Goal: Information Seeking & Learning: Learn about a topic

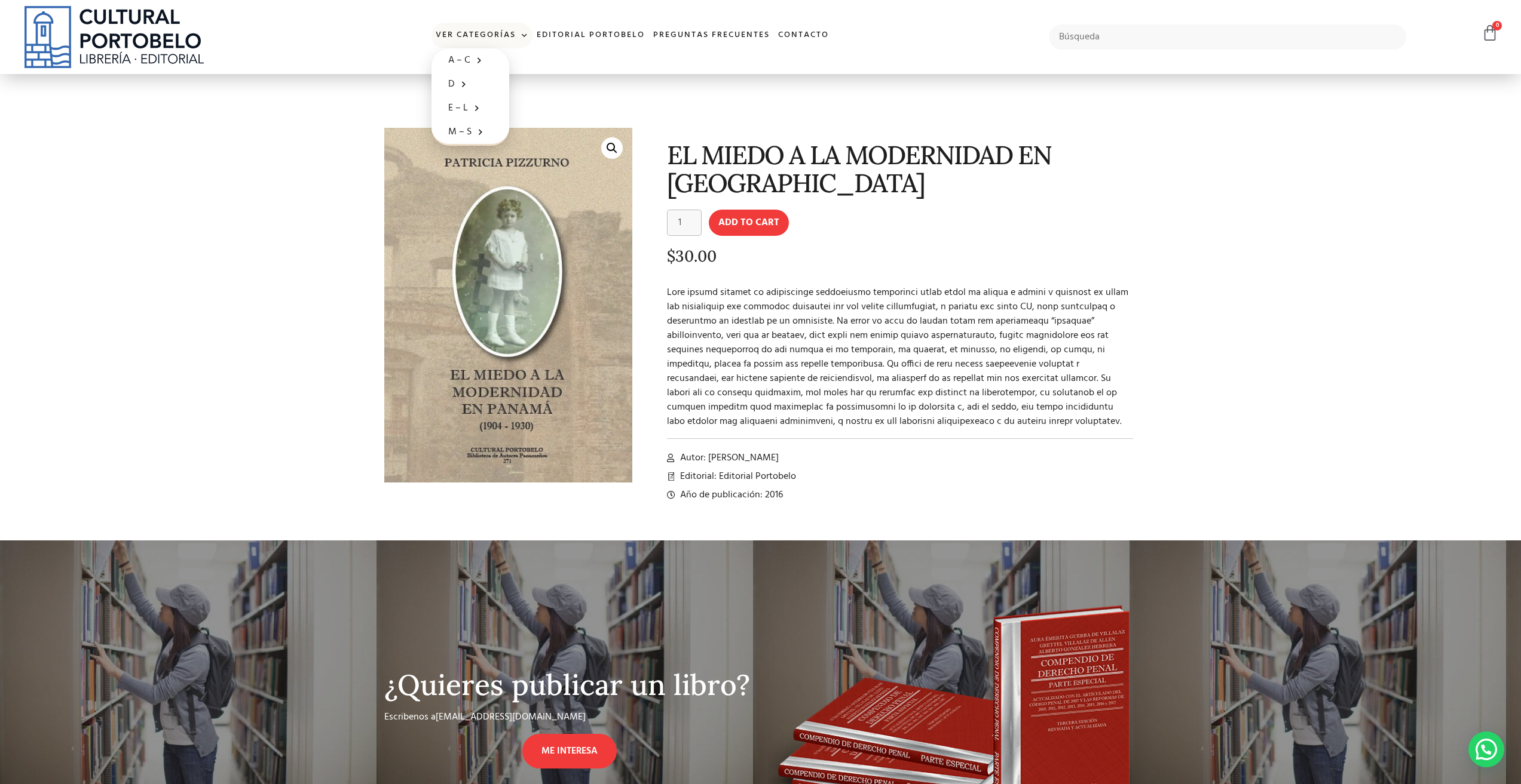
click at [519, 36] on span at bounding box center [522, 36] width 13 height 18
click at [503, 39] on link "Ver Categorías" at bounding box center [482, 36] width 101 height 25
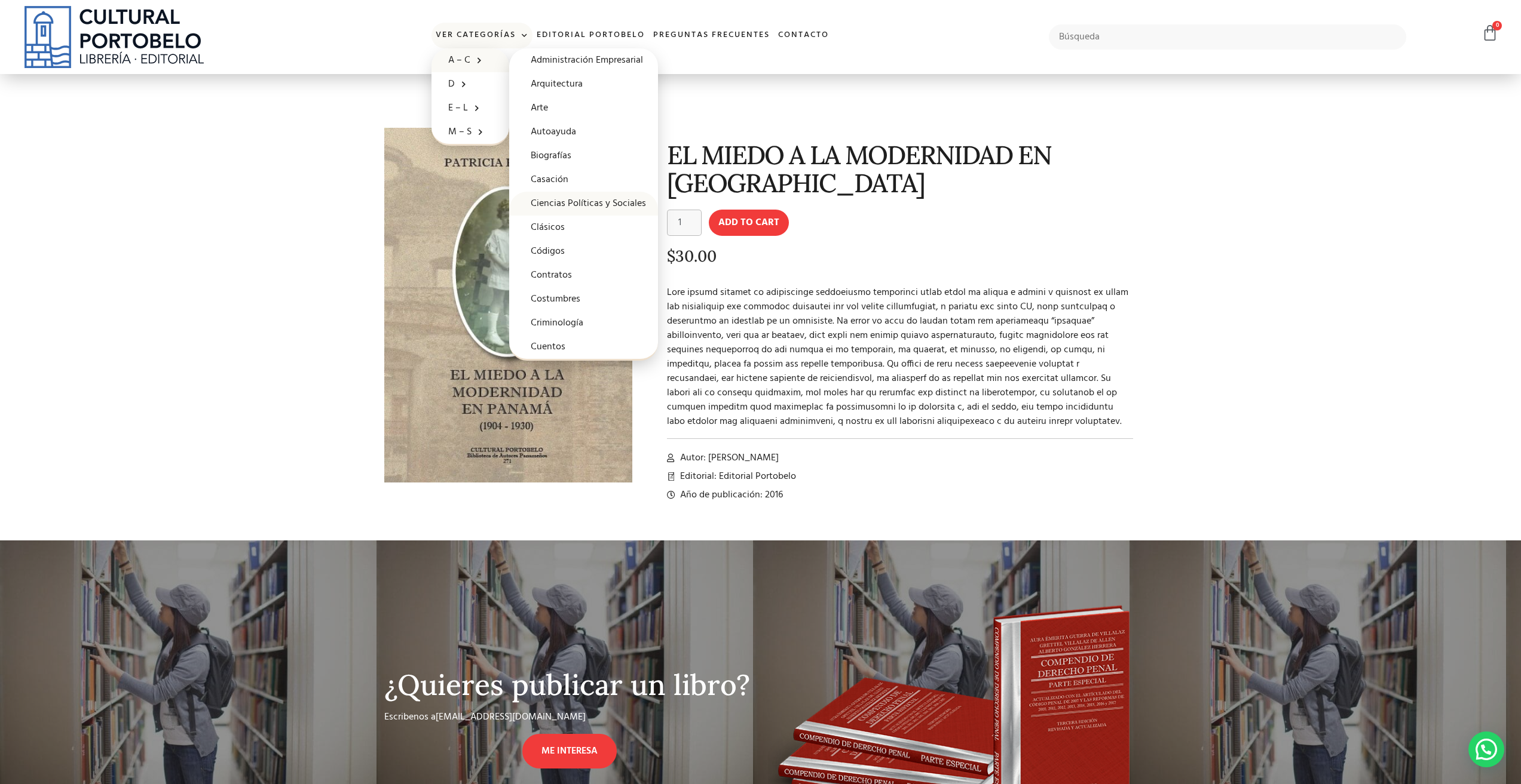
click at [597, 205] on link "Ciencias Políticas y Sociales" at bounding box center [583, 204] width 149 height 24
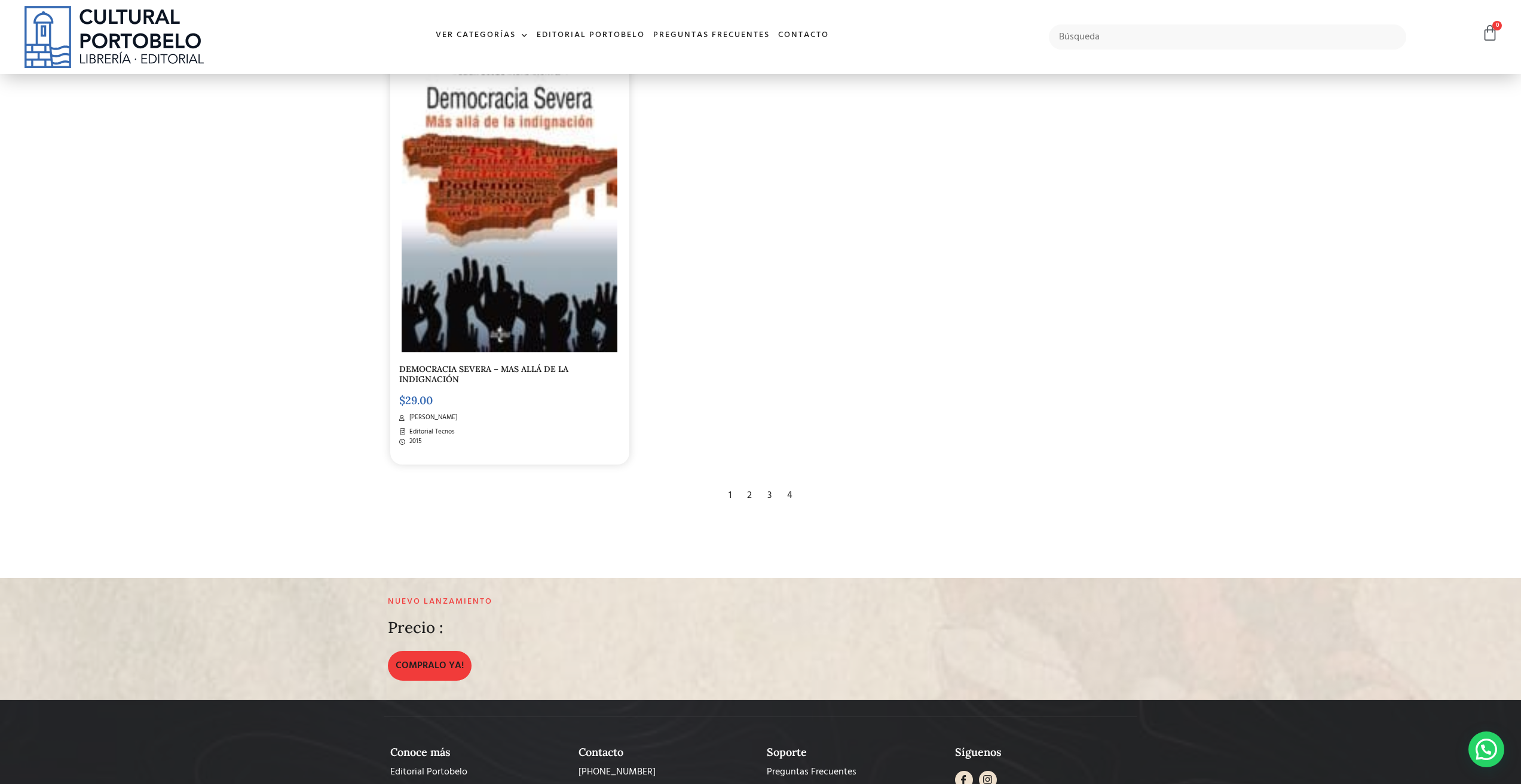
scroll to position [2748, 0]
click at [753, 497] on div "2" at bounding box center [749, 495] width 17 height 26
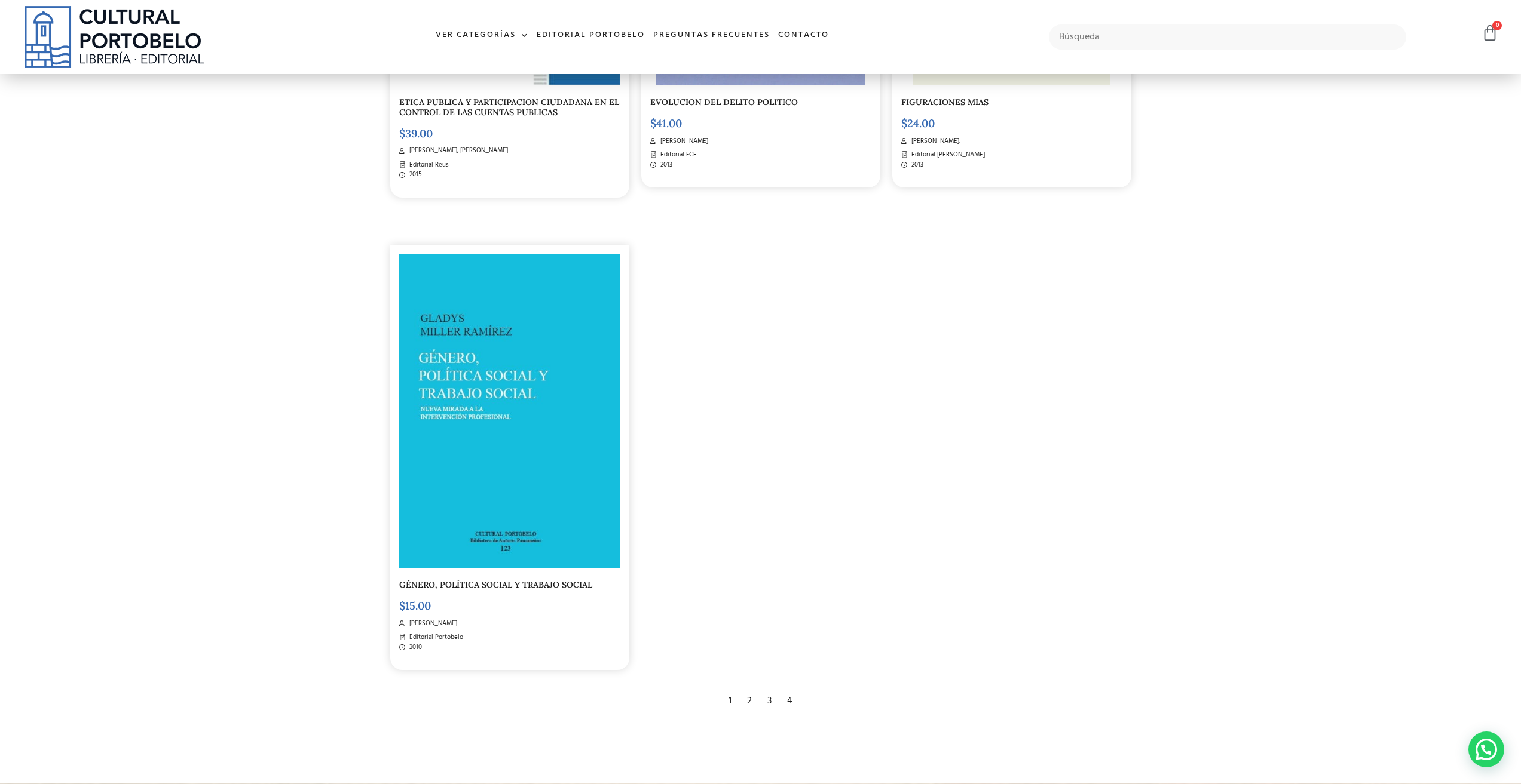
scroll to position [2808, 0]
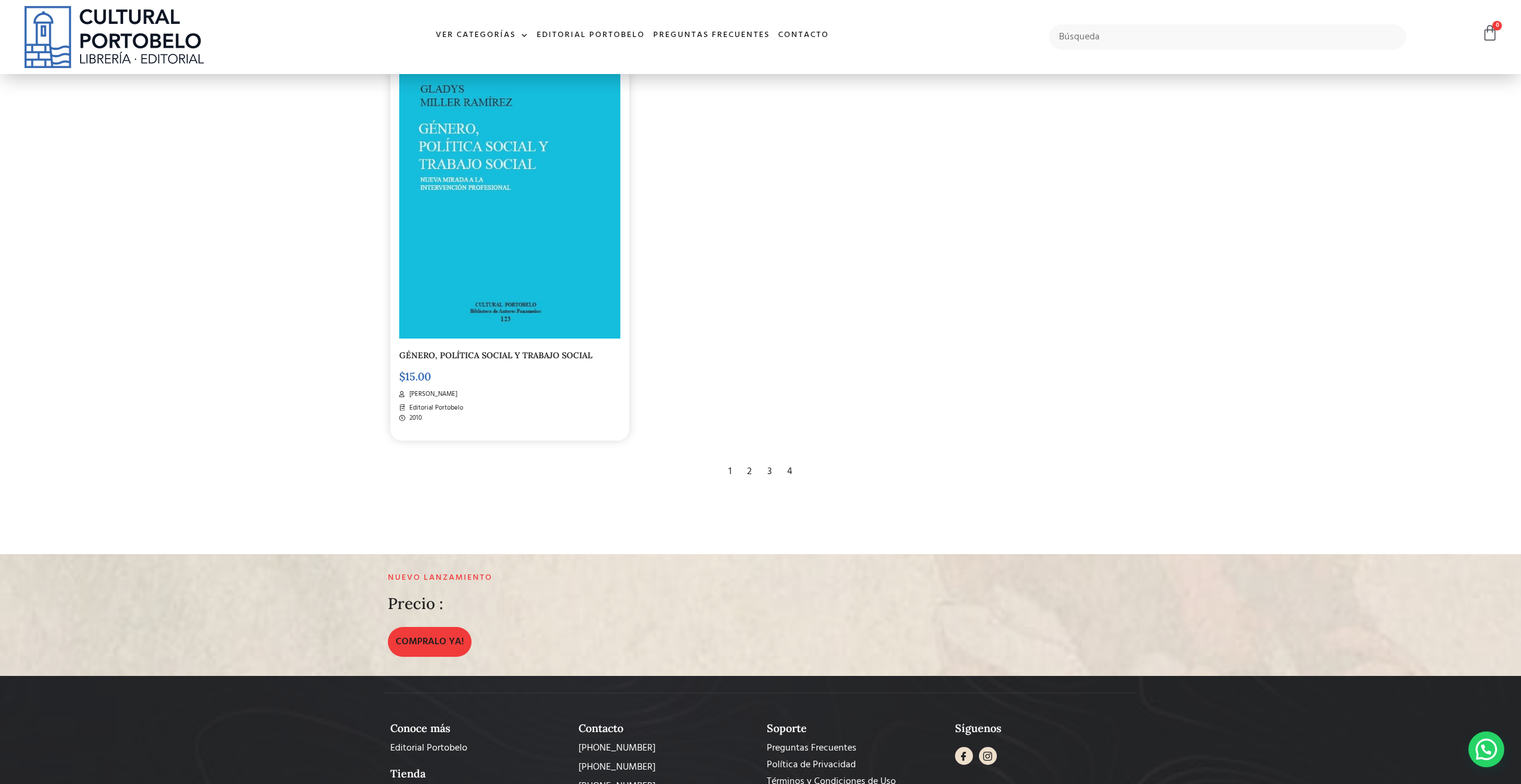
click at [768, 463] on div "3" at bounding box center [769, 471] width 16 height 26
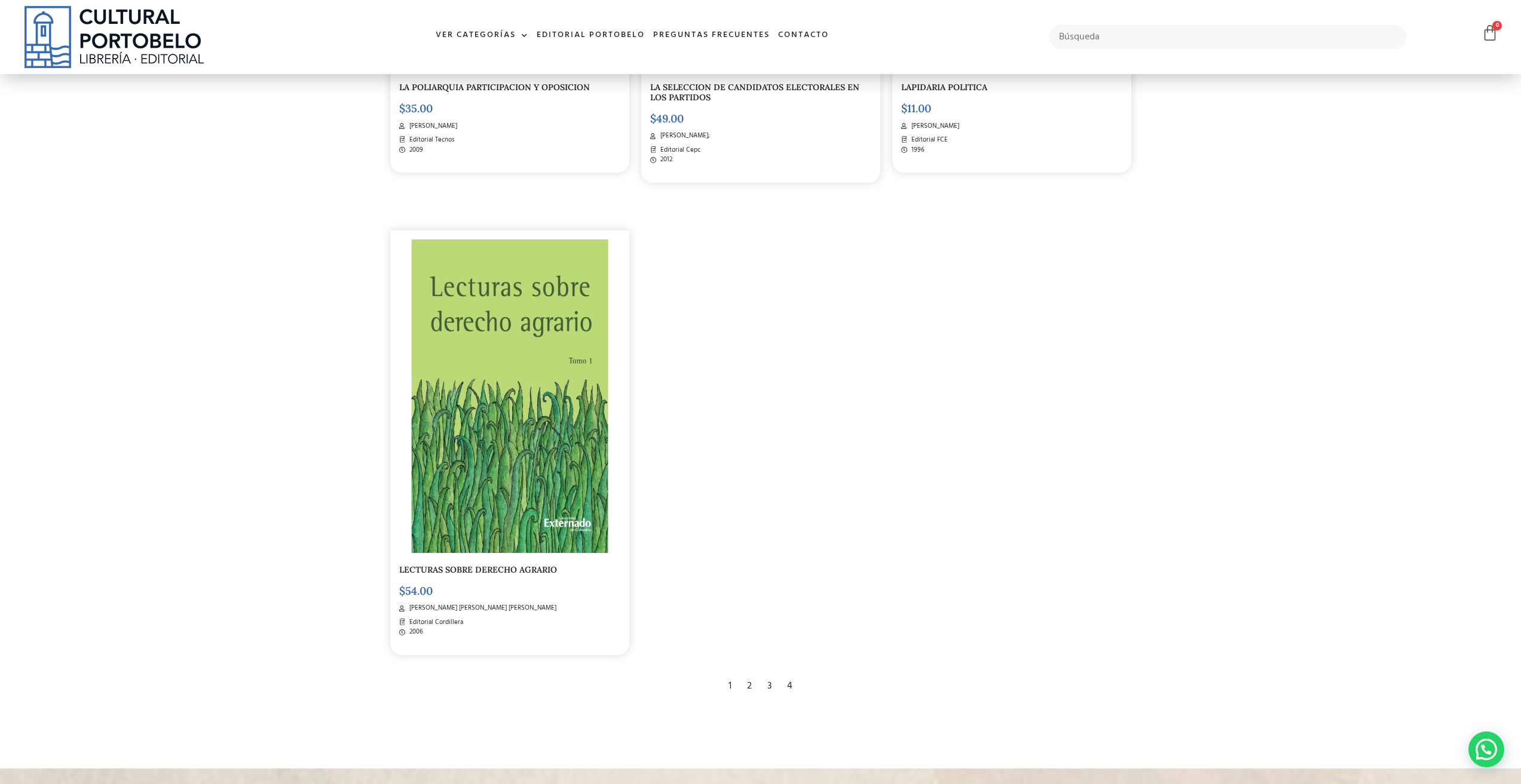
scroll to position [2748, 0]
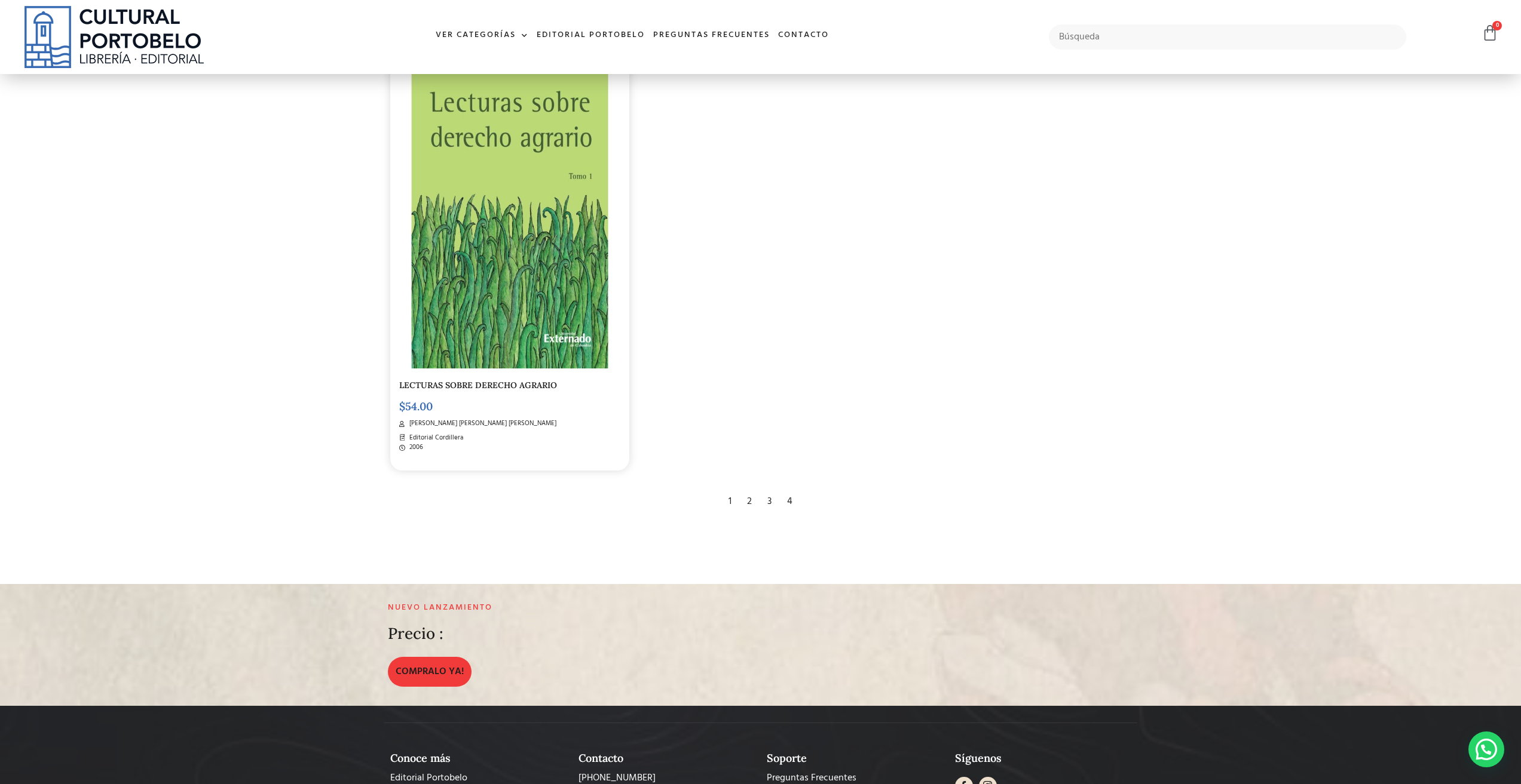
click at [789, 507] on div "4" at bounding box center [789, 501] width 17 height 26
click at [788, 511] on div "4" at bounding box center [789, 501] width 17 height 26
click at [788, 511] on div "4" at bounding box center [789, 501] width 17 height 26
click at [770, 509] on div "3" at bounding box center [769, 501] width 16 height 26
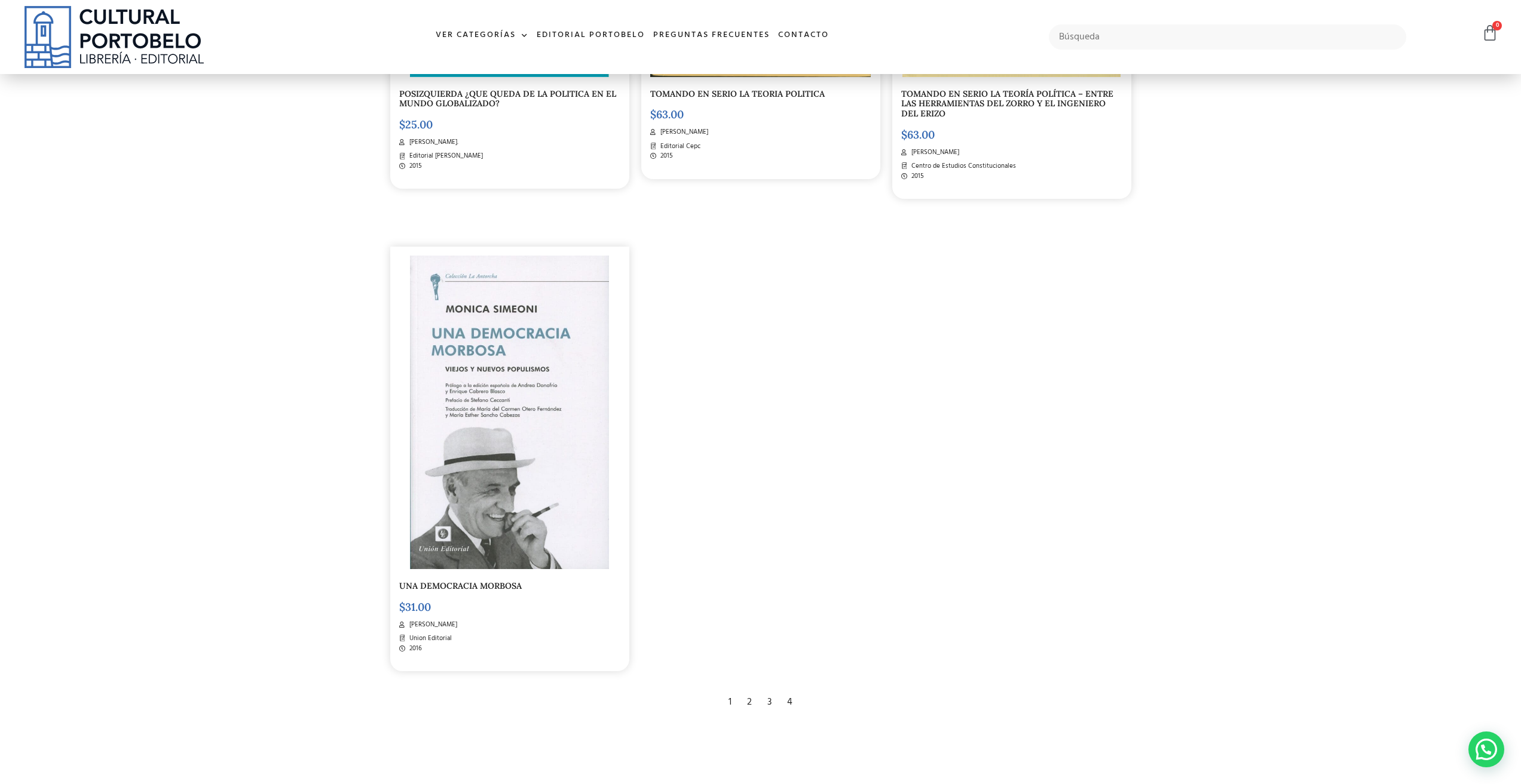
scroll to position [2091, 0]
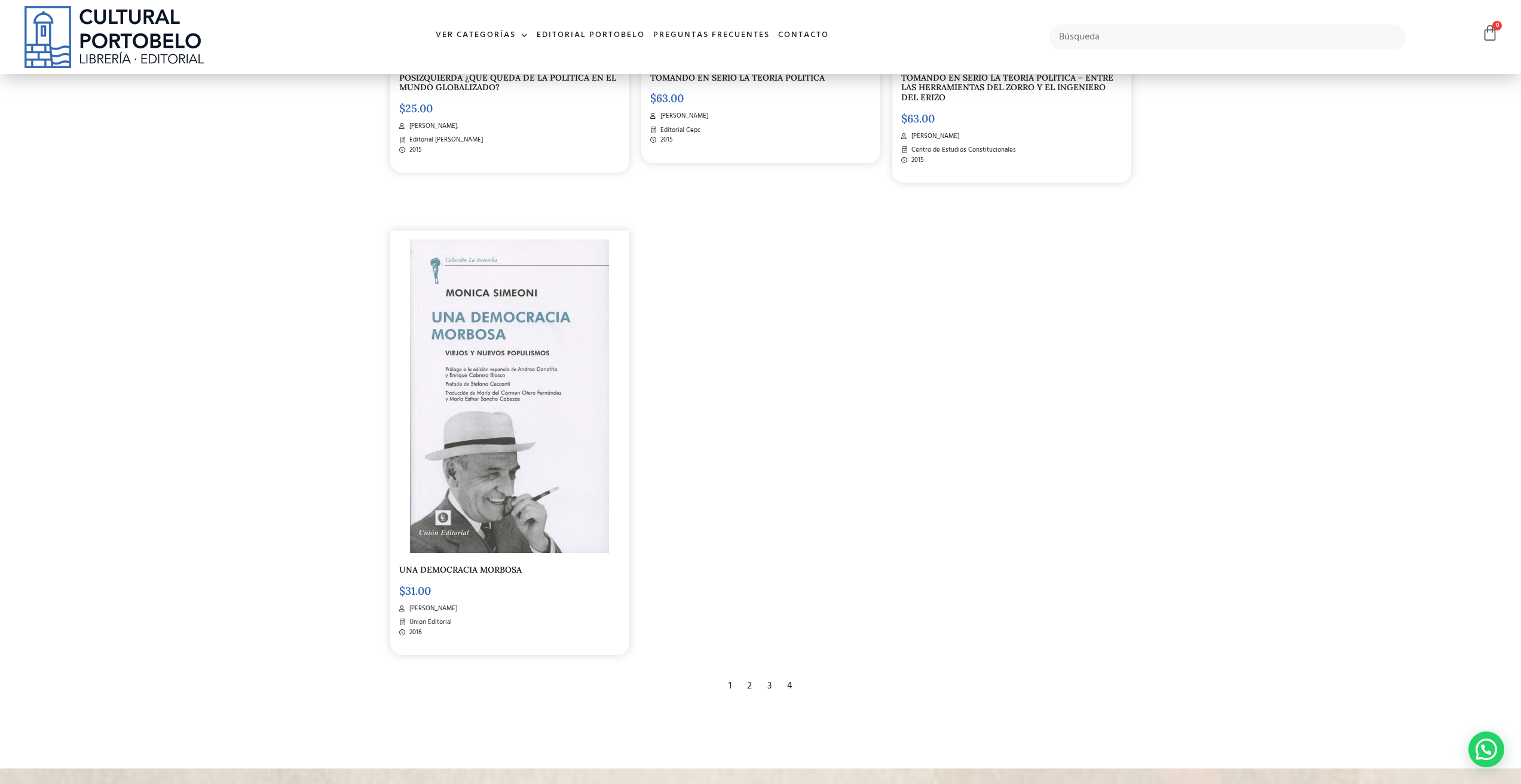
click at [791, 684] on div "4" at bounding box center [789, 686] width 17 height 26
click at [793, 684] on div "4" at bounding box center [789, 686] width 17 height 26
click at [767, 686] on div "3" at bounding box center [769, 686] width 16 height 26
click at [792, 684] on div "4" at bounding box center [789, 686] width 17 height 26
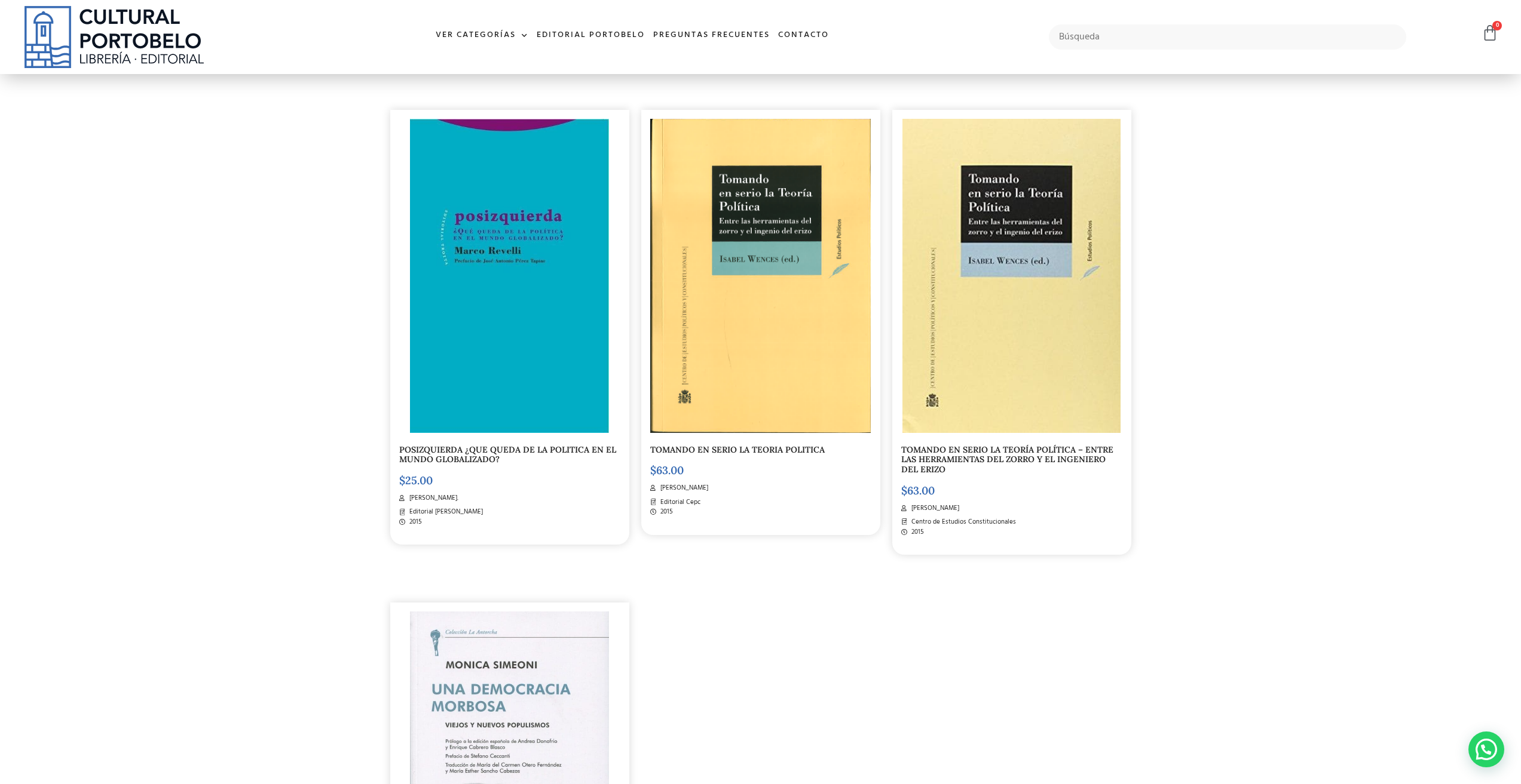
scroll to position [1493, 0]
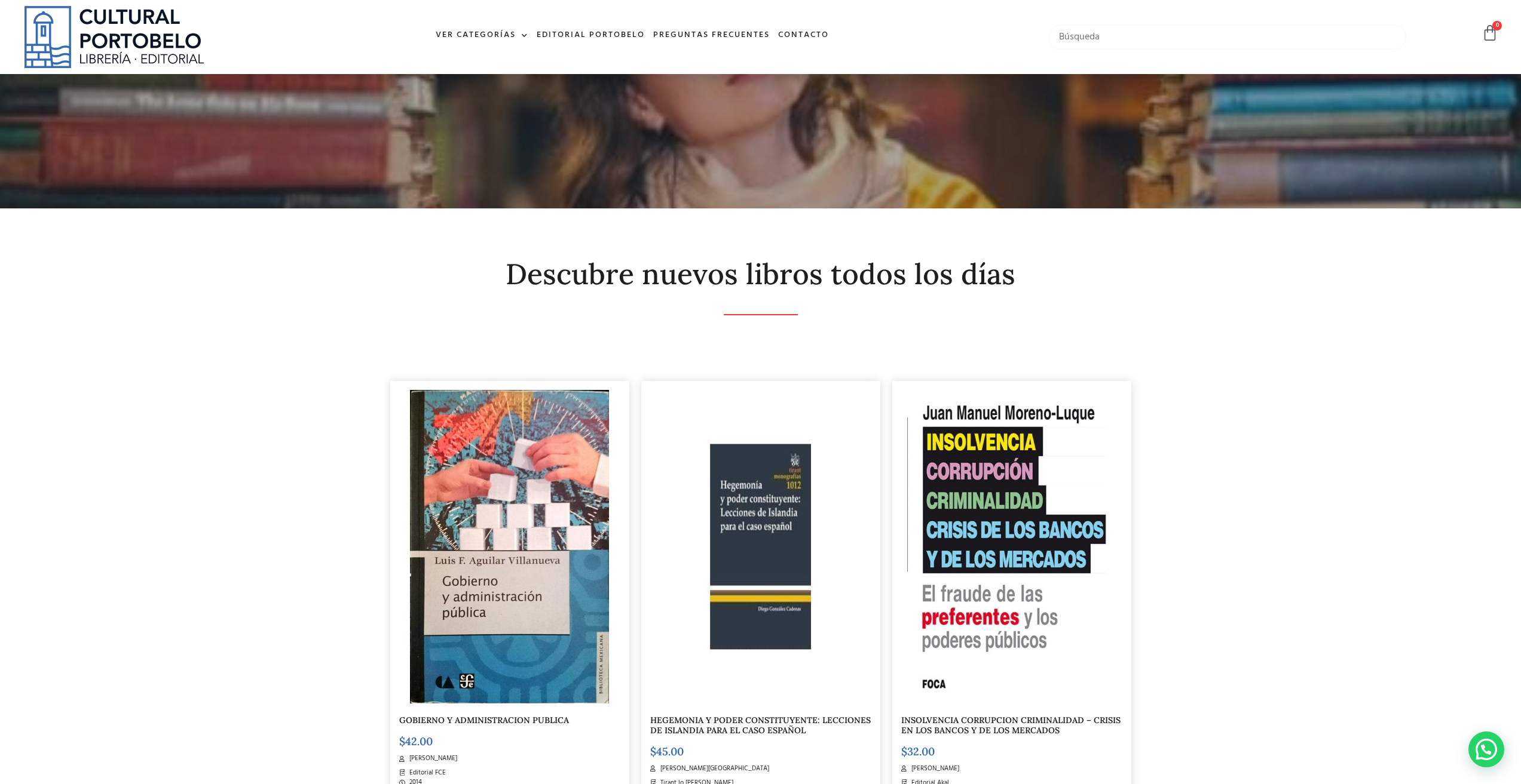
click at [1119, 39] on input "text" at bounding box center [1227, 37] width 357 height 25
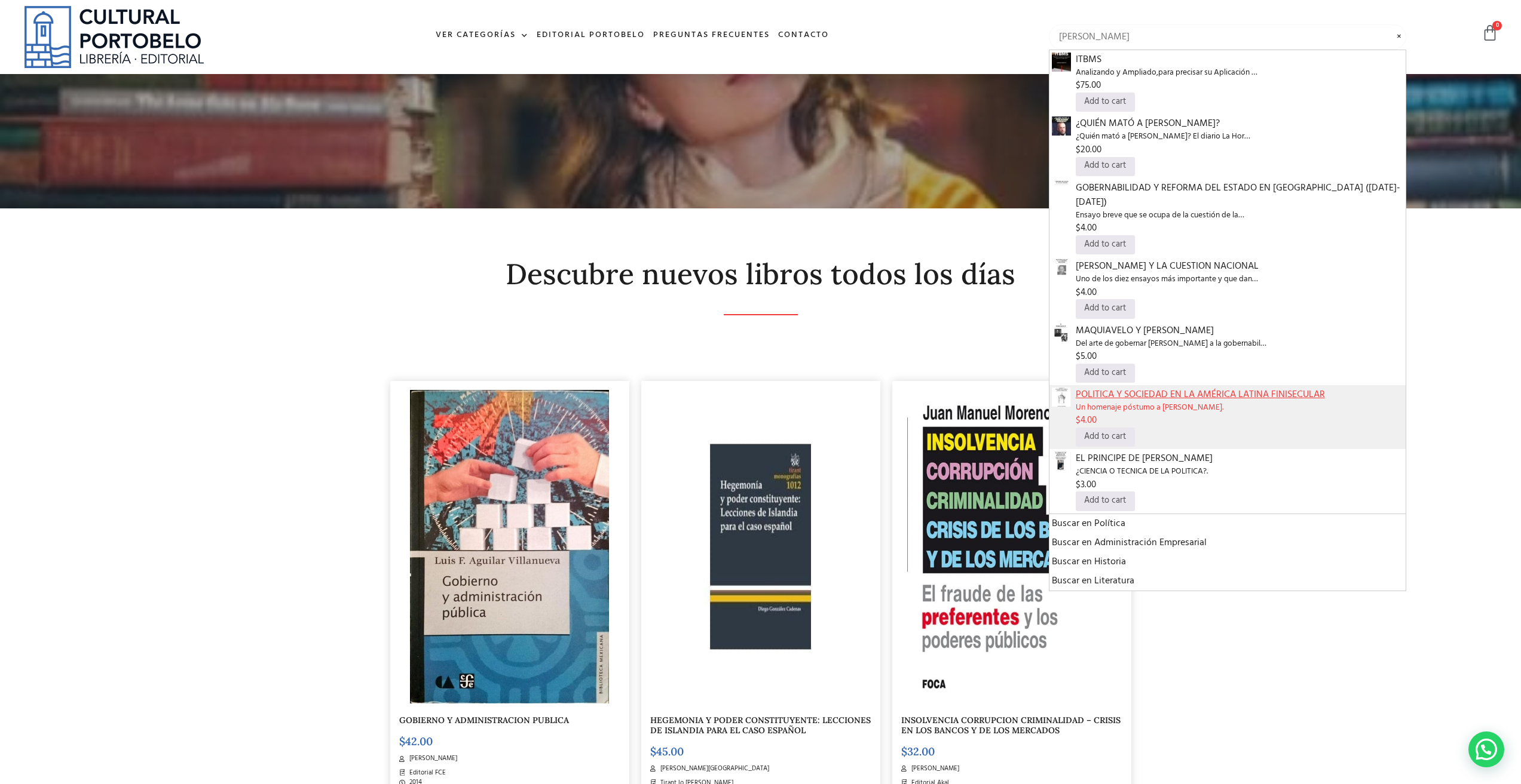
type input "ruben"
click at [1215, 388] on span "POLITICA Y SOCIEDAD EN LA AMÉRICA LATINA FINISECULAR" at bounding box center [1239, 395] width 327 height 15
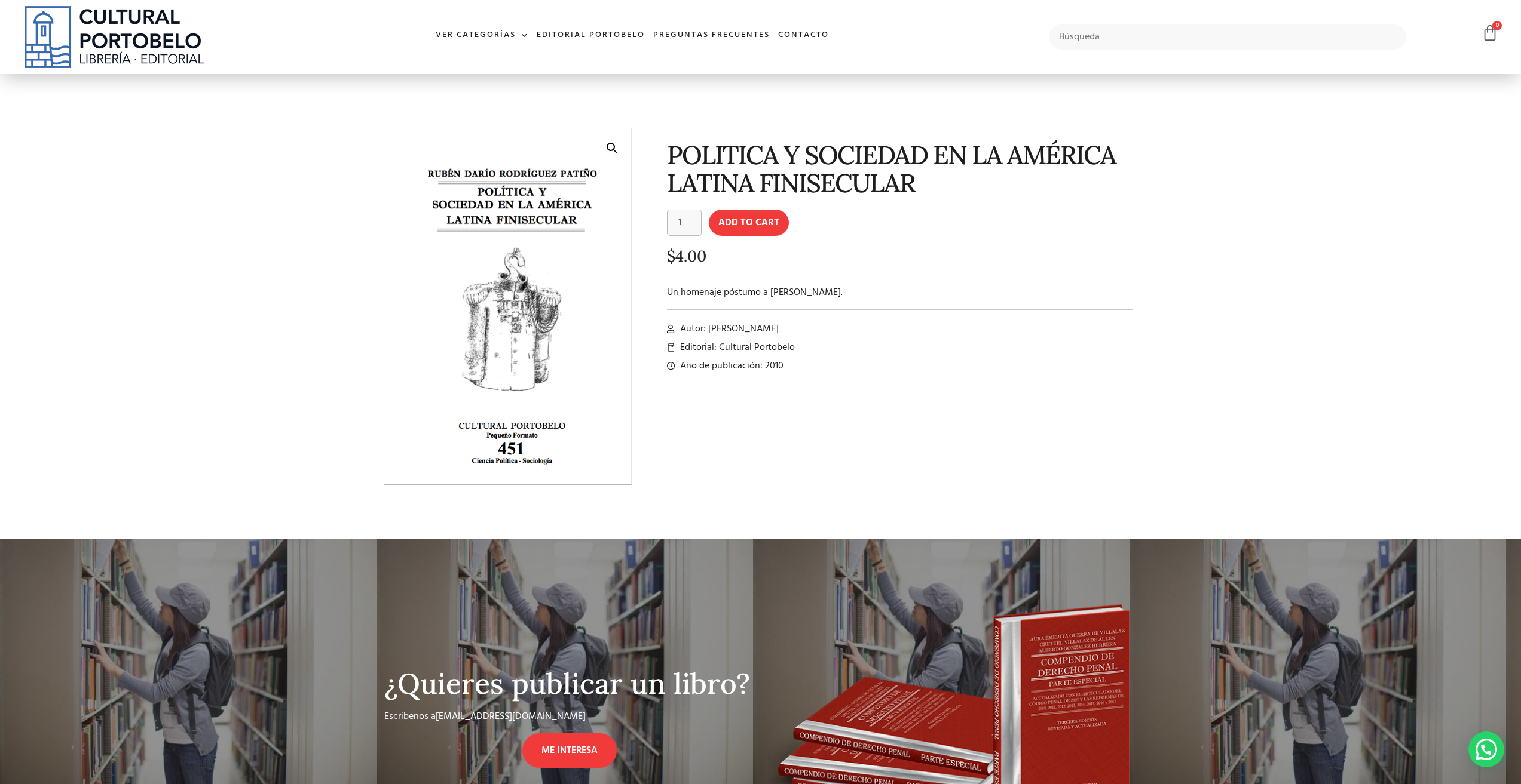
drag, startPoint x: 770, startPoint y: 292, endPoint x: 835, endPoint y: 292, distance: 65.0
click at [835, 292] on p "Un homenaje póstumo a [PERSON_NAME]." at bounding box center [900, 292] width 467 height 15
drag, startPoint x: 709, startPoint y: 331, endPoint x: 838, endPoint y: 328, distance: 129.0
click at [838, 328] on li "Autor: [PERSON_NAME]" at bounding box center [900, 329] width 467 height 15
